Goal: Communication & Community: Participate in discussion

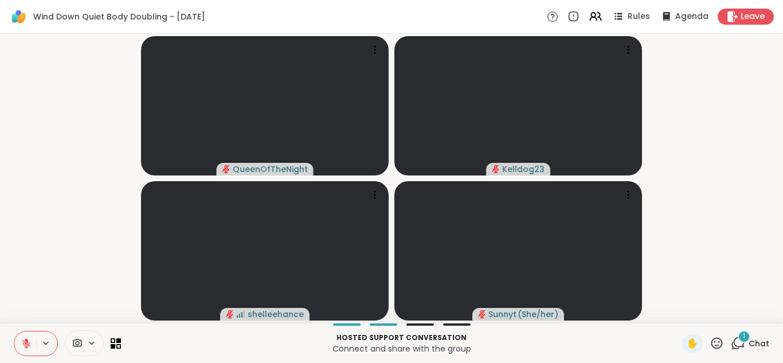
click at [743, 343] on icon at bounding box center [738, 343] width 14 height 14
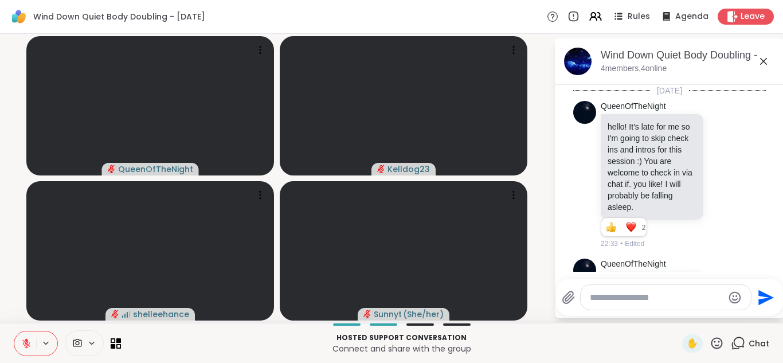
scroll to position [187, 0]
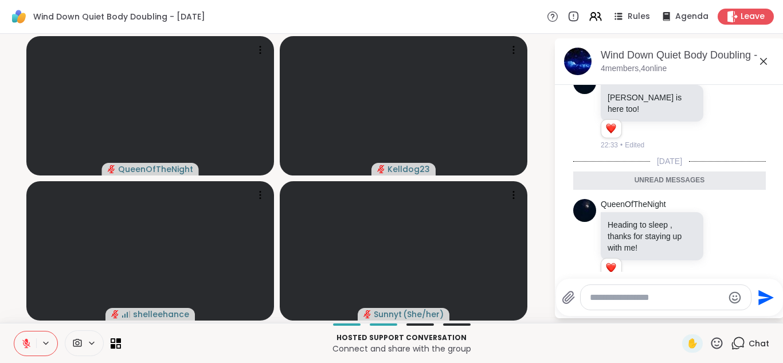
click at [626, 297] on textarea "Type your message" at bounding box center [657, 297] width 134 height 11
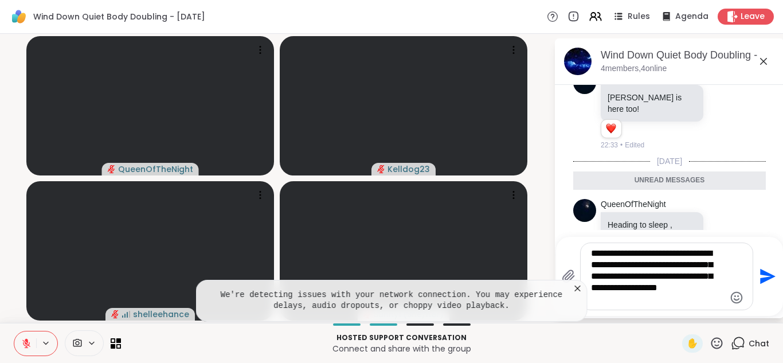
type textarea "**********"
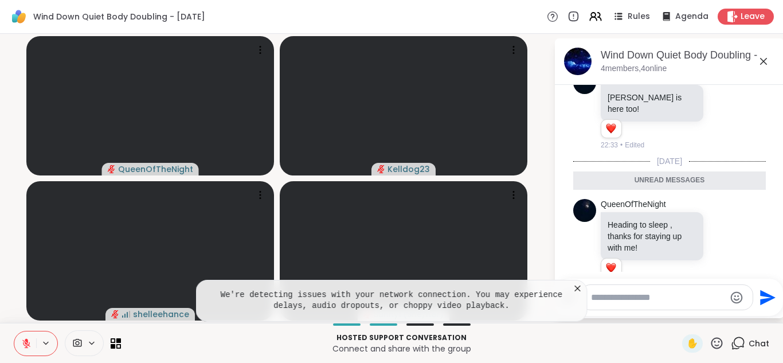
scroll to position [279, 0]
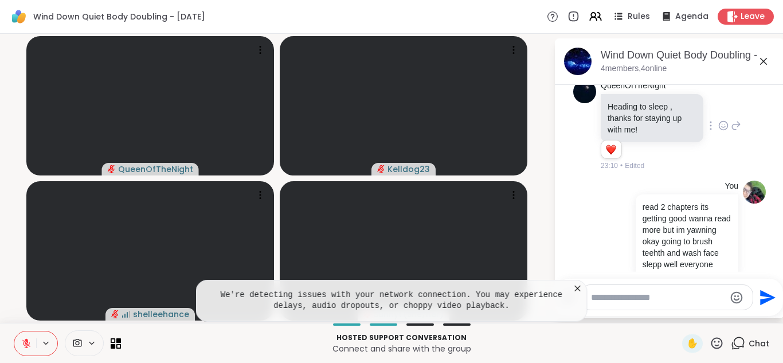
click at [750, 99] on div "QueenOfTheNight Heading to sleep , thanks for staying up with me! 1 1 23:10 • E…" at bounding box center [669, 126] width 193 height 100
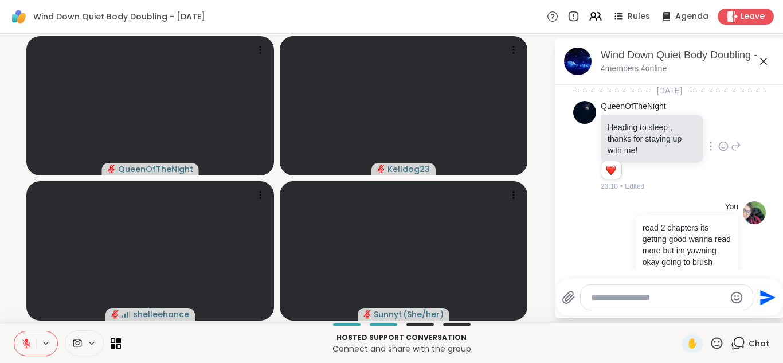
scroll to position [210, 0]
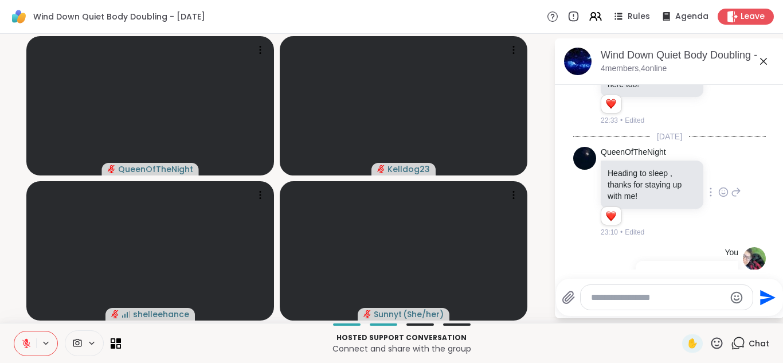
click at [723, 186] on icon at bounding box center [723, 191] width 10 height 11
click at [634, 168] on div "Select Reaction: Heart" at bounding box center [632, 173] width 10 height 10
click at [738, 188] on icon at bounding box center [736, 192] width 8 height 8
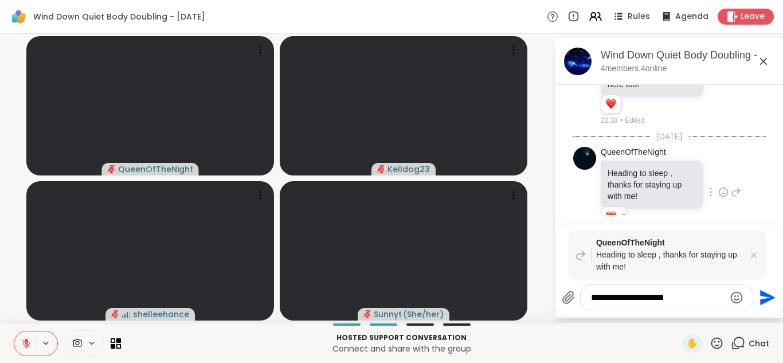
type textarea "**********"
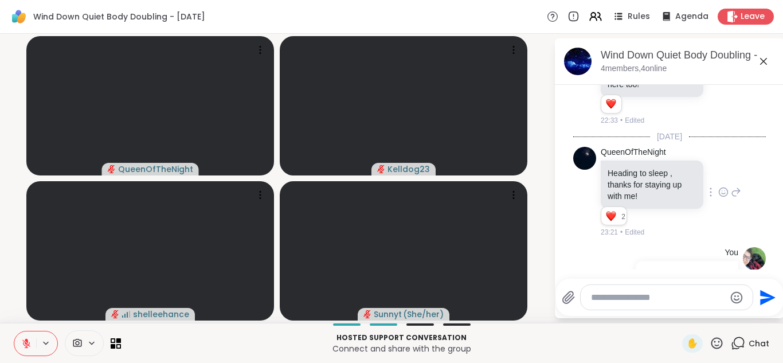
scroll to position [406, 0]
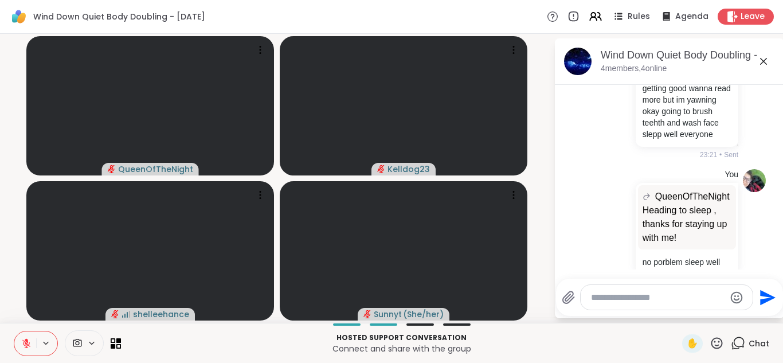
click at [768, 210] on li "You QueenOfTheNight Heading to sleep , thanks for staying up with me! Heading t…" at bounding box center [670, 228] width 208 height 128
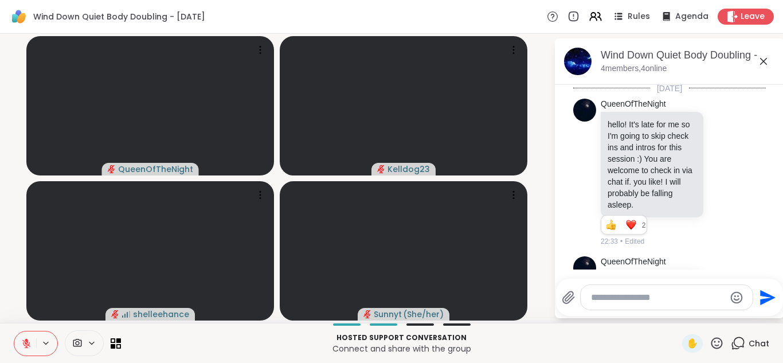
scroll to position [0, 0]
click at [653, 305] on div at bounding box center [667, 297] width 172 height 25
click at [636, 293] on textarea "Type your message" at bounding box center [658, 297] width 134 height 11
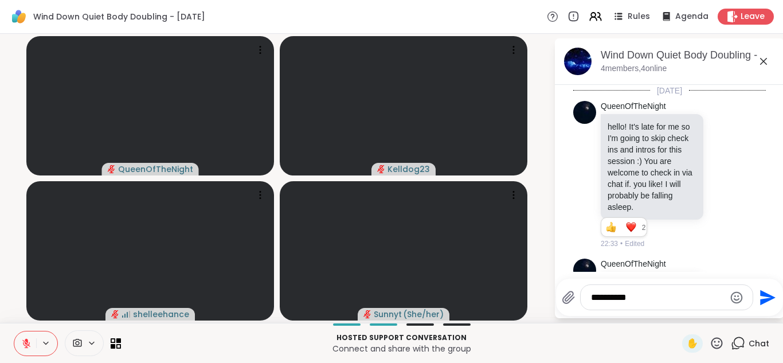
type textarea "**********"
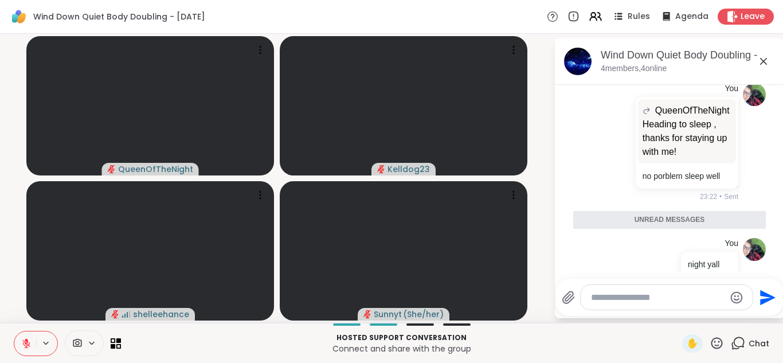
scroll to position [467, 0]
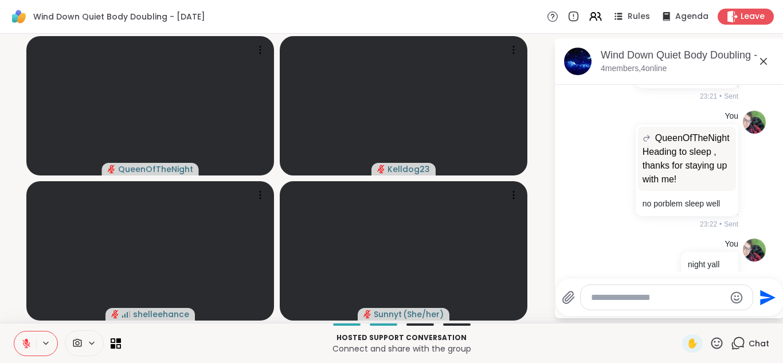
click at [763, 61] on icon at bounding box center [763, 61] width 7 height 7
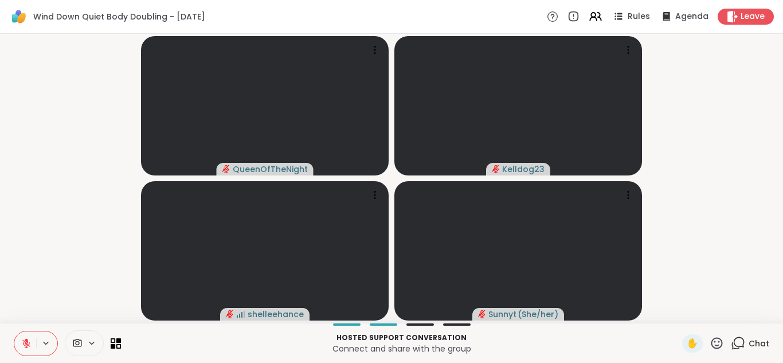
click at [761, 66] on video-player-container "QueenOfTheNight Kelldog23 shelleehance Sunnyt ( She/her )" at bounding box center [391, 178] width 769 height 280
click at [677, 97] on video-player-container "QueenOfTheNight Kelldog23 shelleehance Sunnyt ( She/her )" at bounding box center [391, 178] width 769 height 280
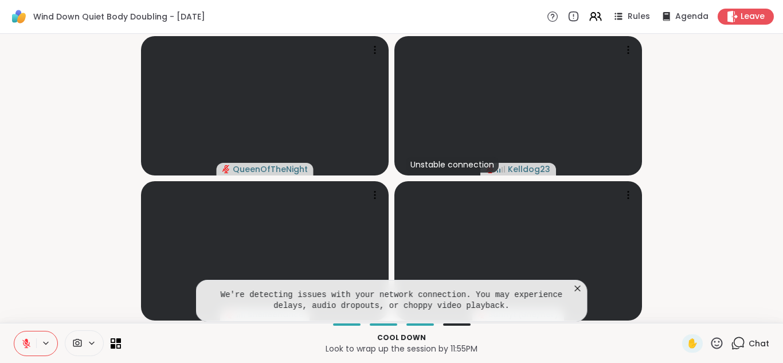
click at [582, 283] on icon at bounding box center [577, 288] width 11 height 11
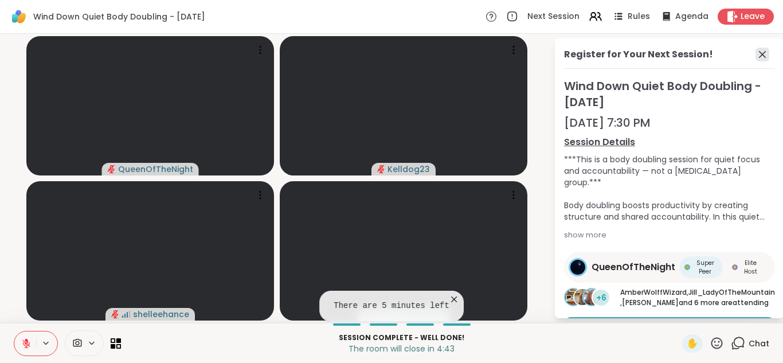
click at [761, 53] on icon at bounding box center [762, 54] width 7 height 7
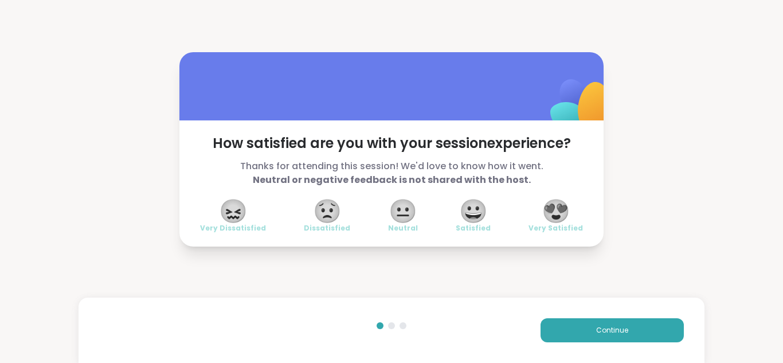
click at [550, 214] on span "😍" at bounding box center [556, 211] width 29 height 21
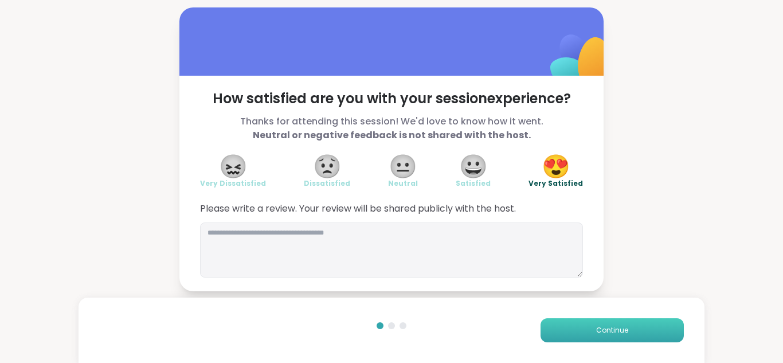
click at [562, 331] on button "Continue" at bounding box center [611, 330] width 143 height 24
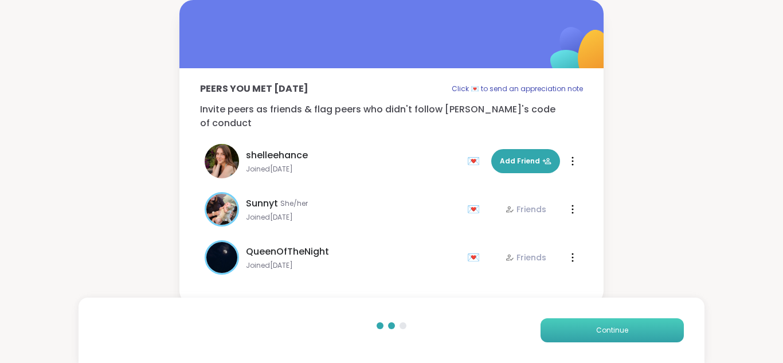
click at [562, 331] on button "Continue" at bounding box center [611, 330] width 143 height 24
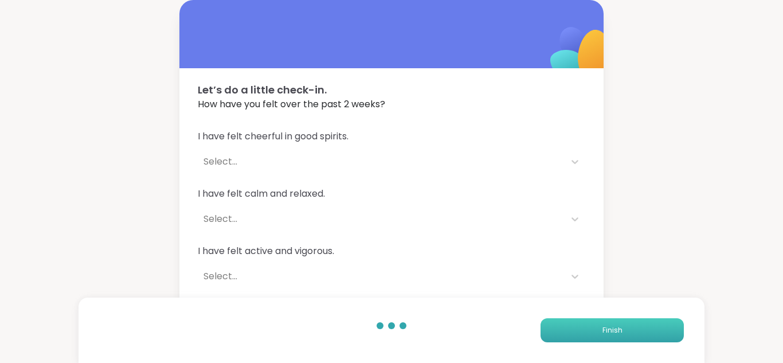
click at [562, 331] on button "Finish" at bounding box center [611, 330] width 143 height 24
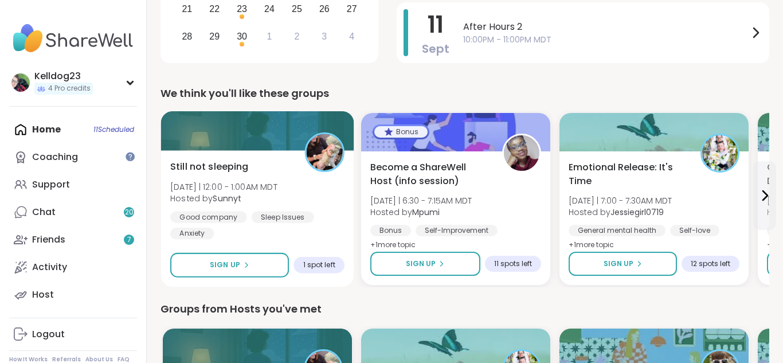
click at [245, 155] on div "Still not sleeping [DATE] | 12:00 - 1:00AM MDT Hosted by Sunnyt Good company Sl…" at bounding box center [257, 218] width 193 height 136
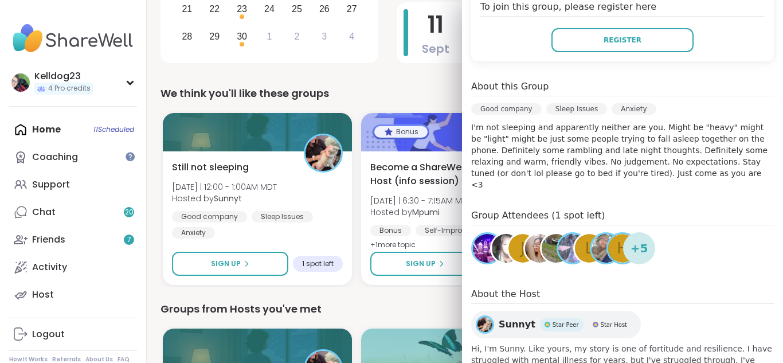
scroll to position [252, 0]
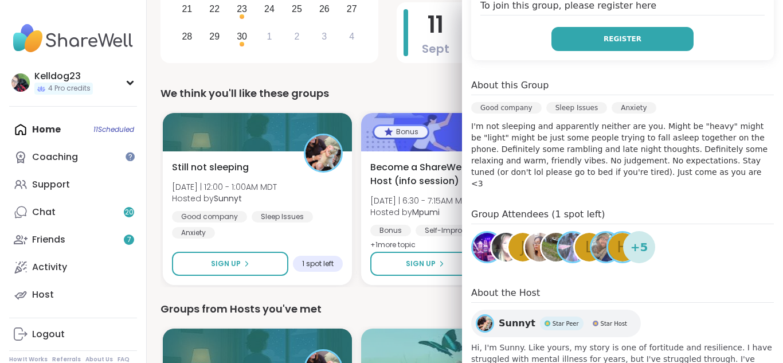
click at [613, 32] on button "Register" at bounding box center [622, 39] width 142 height 24
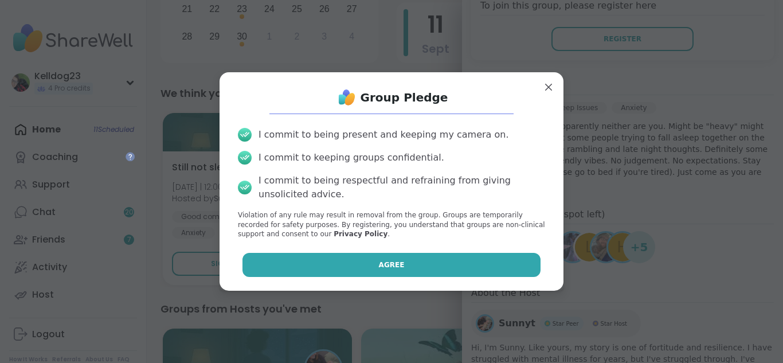
click at [359, 274] on button "Agree" at bounding box center [391, 265] width 299 height 24
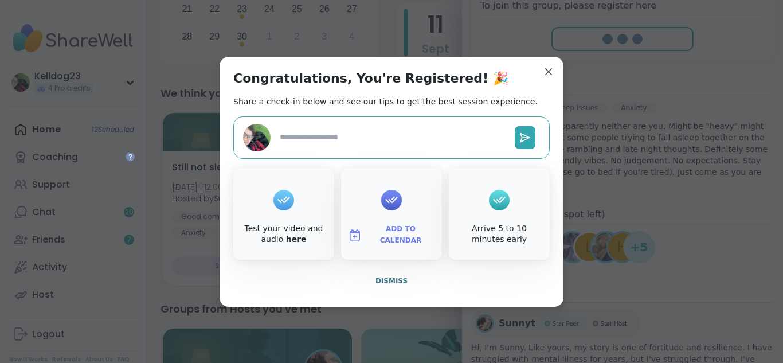
type textarea "*"
click at [389, 274] on button "Dismiss" at bounding box center [391, 281] width 316 height 24
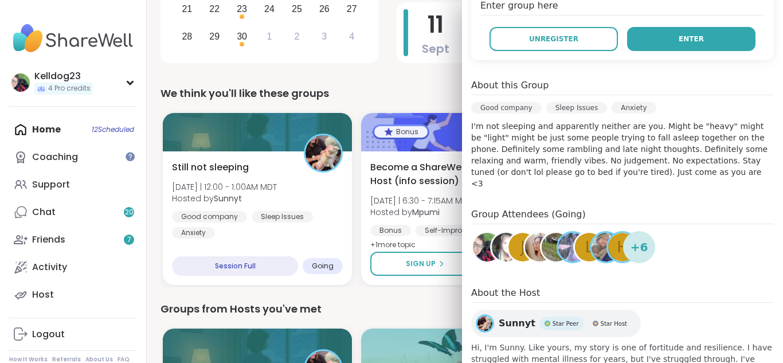
click at [711, 48] on button "Enter" at bounding box center [691, 39] width 128 height 24
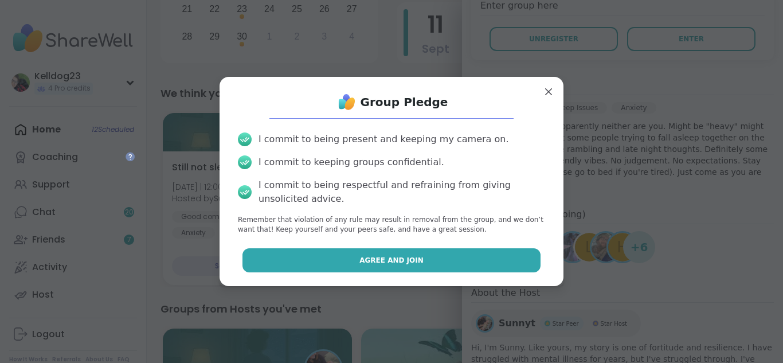
click at [399, 262] on span "Agree and Join" at bounding box center [391, 260] width 64 height 10
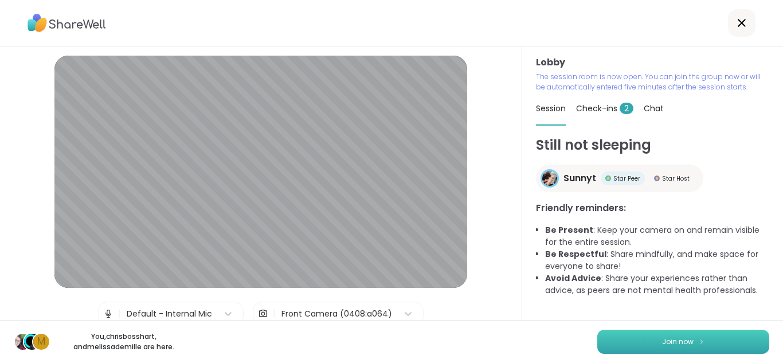
click at [623, 346] on button "Join now" at bounding box center [683, 342] width 172 height 24
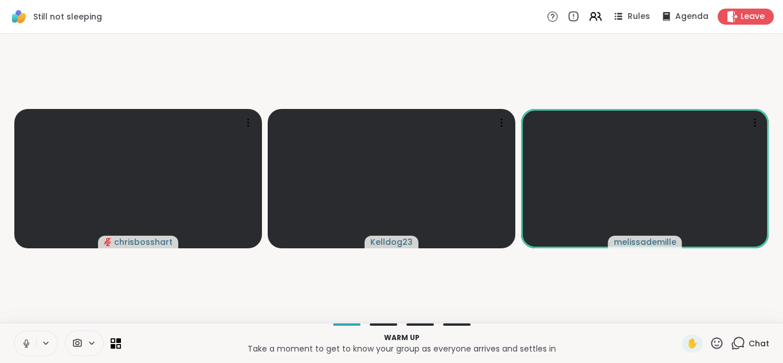
click at [738, 340] on icon at bounding box center [738, 343] width 14 height 14
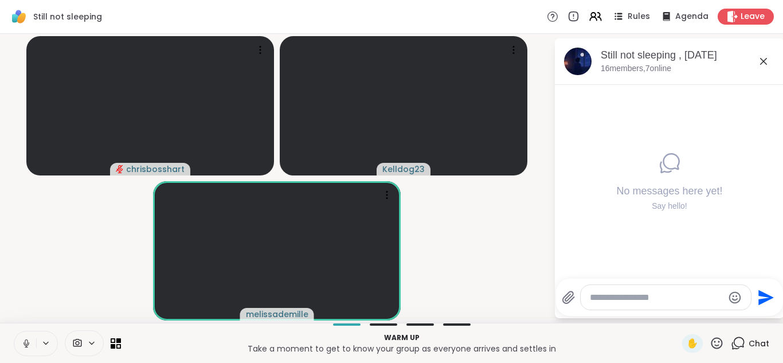
click at [622, 299] on textarea "Type your message" at bounding box center [657, 297] width 134 height 11
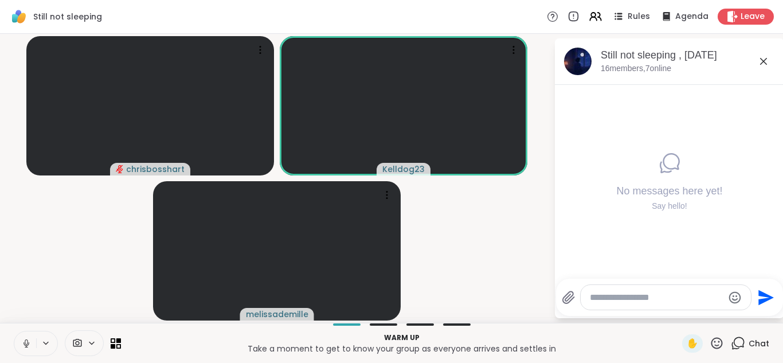
click at [25, 332] on button at bounding box center [25, 343] width 22 height 24
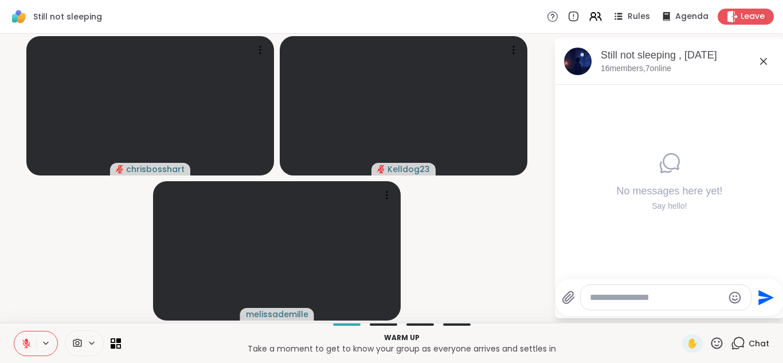
click at [618, 296] on textarea "Type your message" at bounding box center [657, 297] width 134 height 11
type textarea "*"
click at [765, 61] on icon at bounding box center [763, 61] width 14 height 14
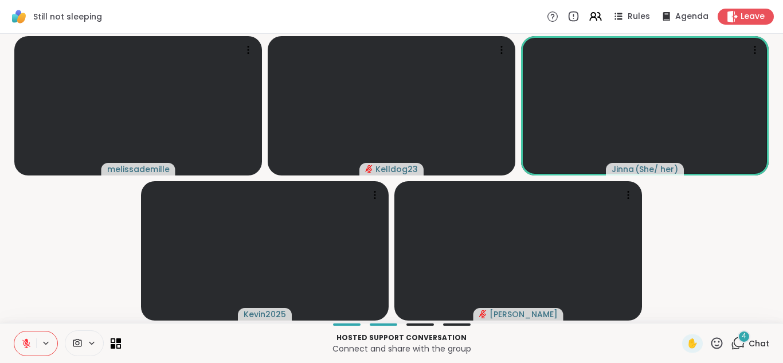
click at [736, 335] on div "4 Chat" at bounding box center [750, 343] width 38 height 18
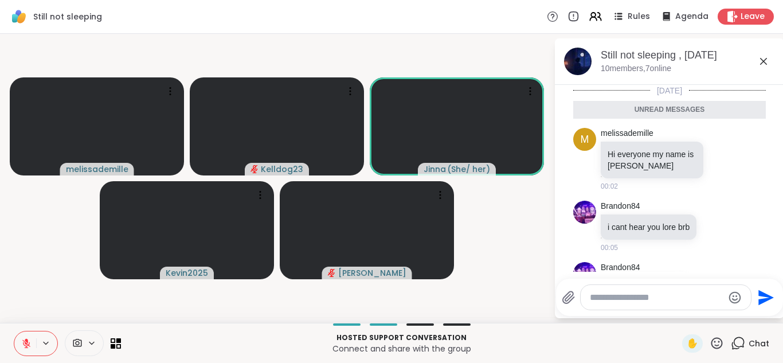
scroll to position [108, 0]
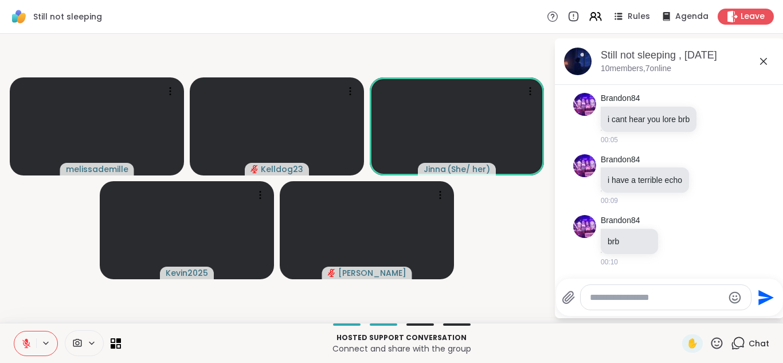
click at [652, 294] on textarea "Type your message" at bounding box center [657, 297] width 134 height 11
type textarea "**********"
